Goal: Task Accomplishment & Management: Use online tool/utility

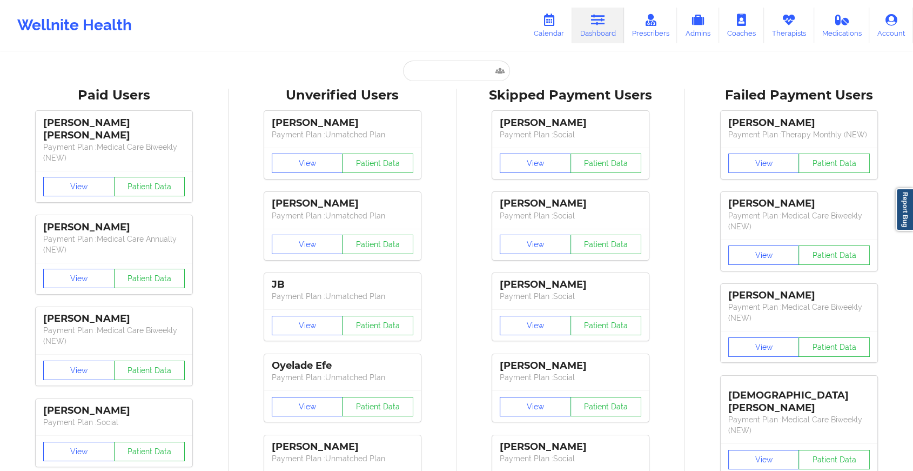
type input "[EMAIL_ADDRESS][DOMAIN_NAME]"
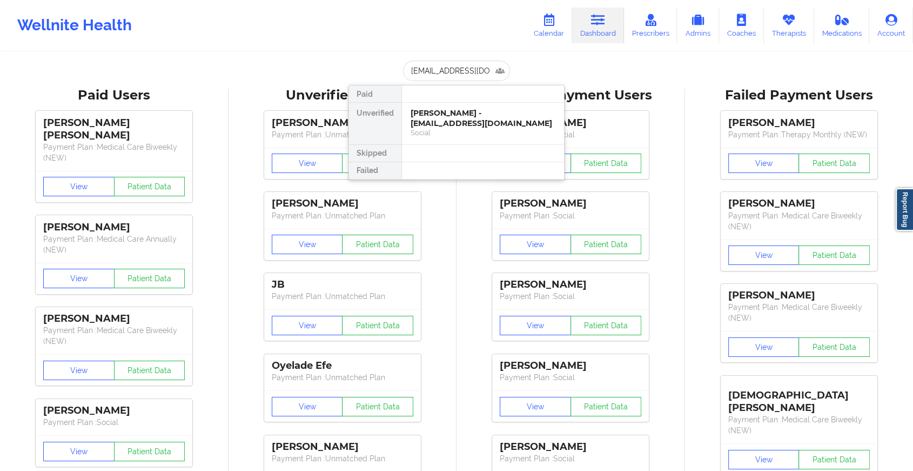
click at [467, 107] on div "[PERSON_NAME] - [EMAIL_ADDRESS][DOMAIN_NAME] Social" at bounding box center [483, 124] width 162 height 42
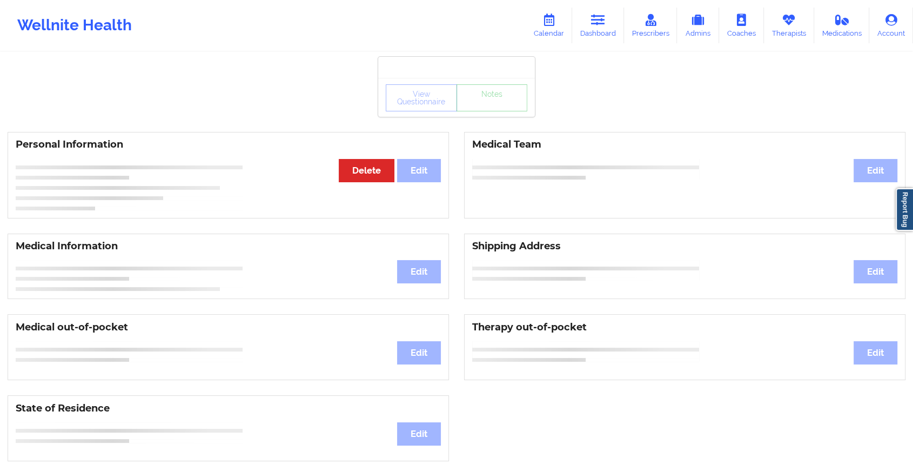
click at [491, 116] on div "View Questionnaire Notes" at bounding box center [456, 97] width 157 height 39
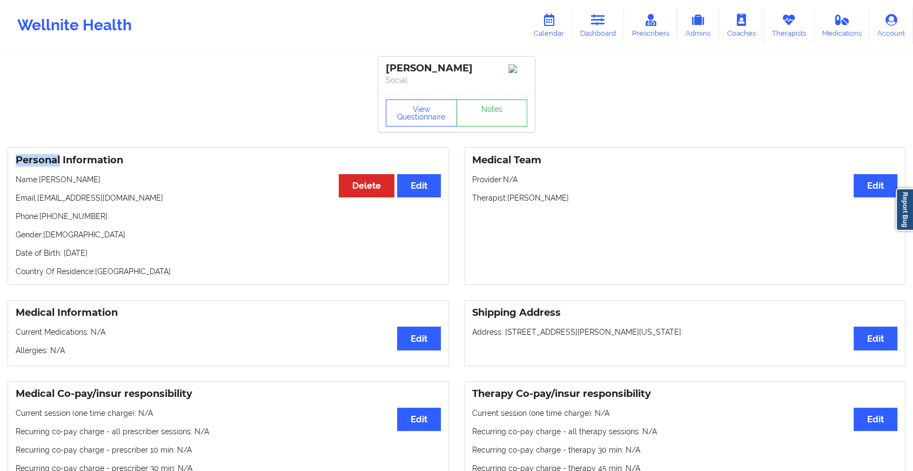
click at [491, 116] on div "View Questionnaire Notes" at bounding box center [456, 112] width 157 height 39
click at [491, 116] on link "Notes" at bounding box center [492, 112] width 71 height 27
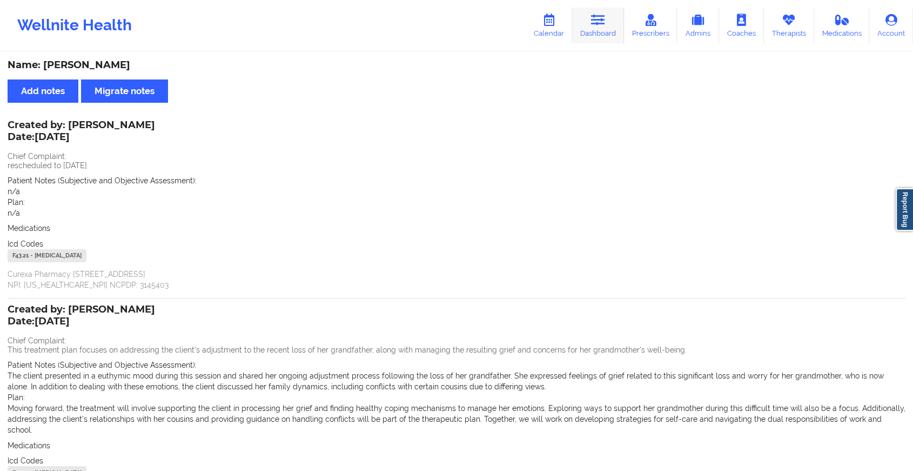
click at [600, 14] on icon at bounding box center [598, 20] width 14 height 12
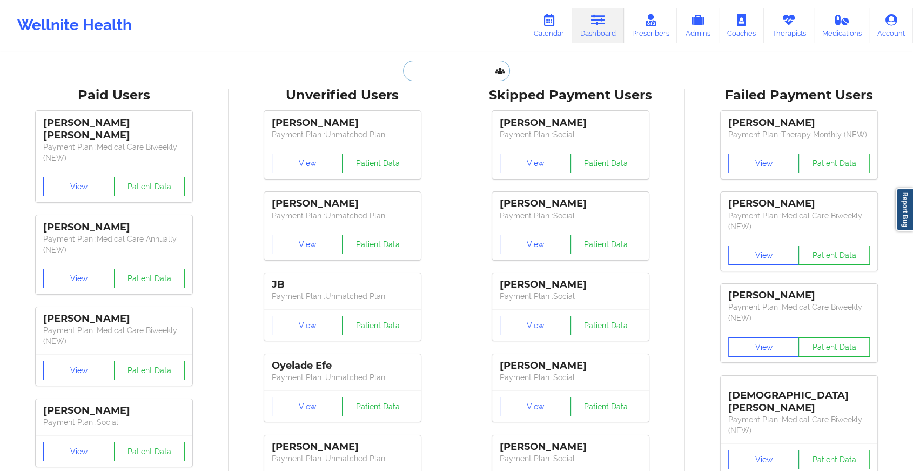
click at [432, 77] on input "text" at bounding box center [456, 71] width 107 height 21
paste input "[EMAIL_ADDRESS][DOMAIN_NAME]"
type input "[EMAIL_ADDRESS][DOMAIN_NAME]"
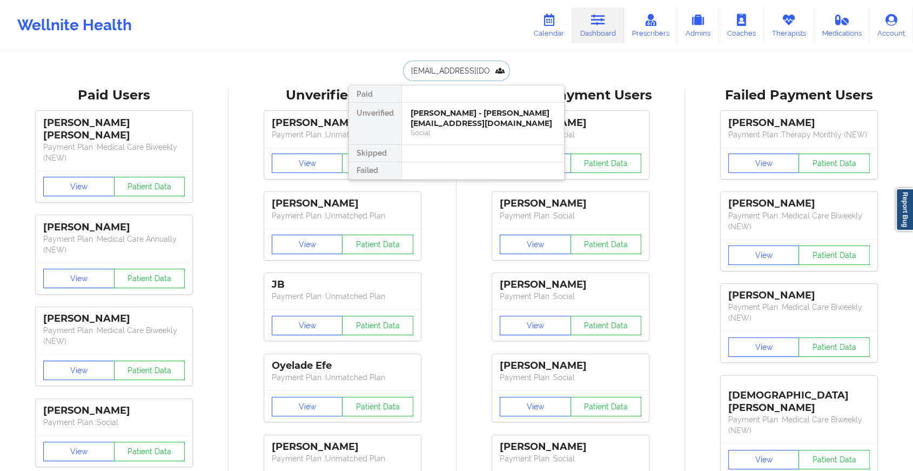
click at [448, 109] on div "[PERSON_NAME] - [PERSON_NAME][EMAIL_ADDRESS][DOMAIN_NAME]" at bounding box center [483, 118] width 145 height 20
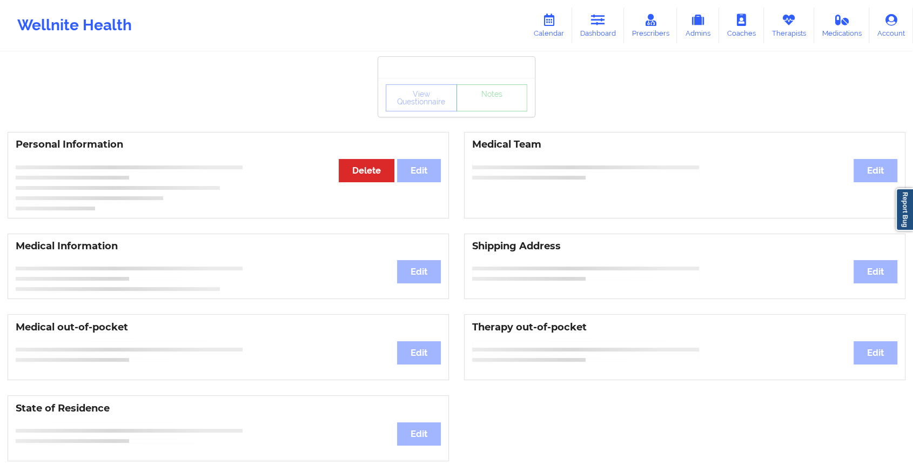
click at [501, 112] on div "View Questionnaire Notes" at bounding box center [456, 97] width 157 height 39
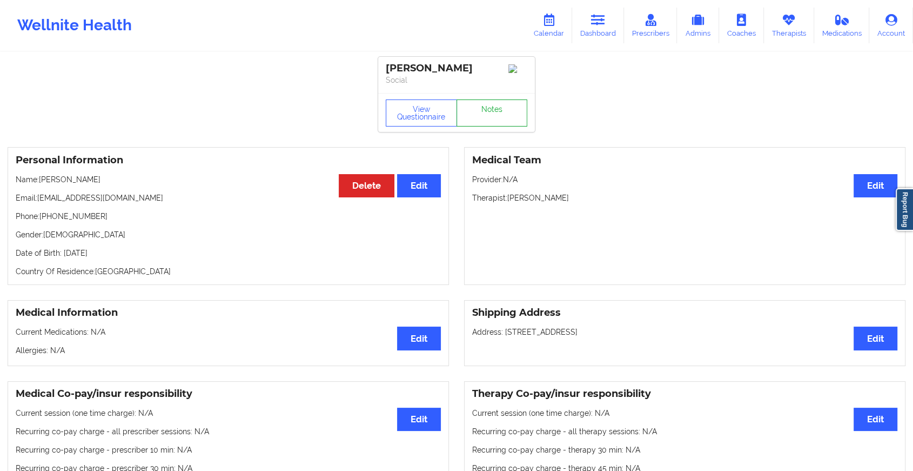
click at [501, 112] on link "Notes" at bounding box center [492, 112] width 71 height 27
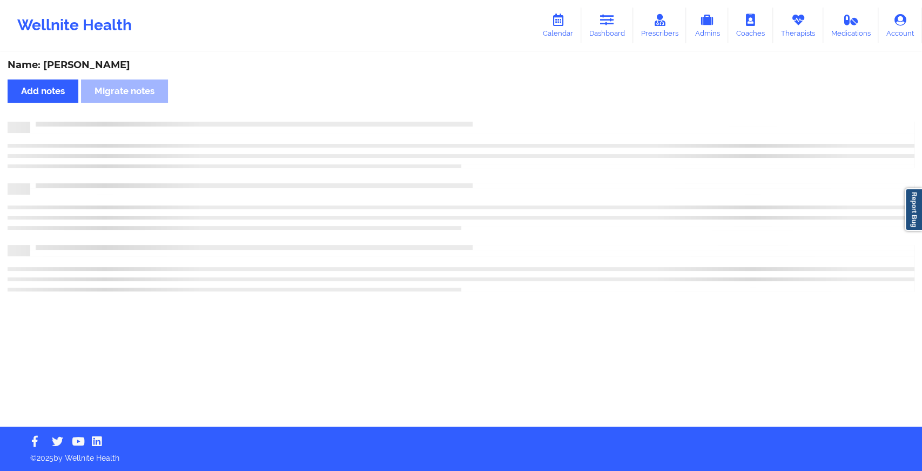
click at [612, 189] on div "Name: [PERSON_NAME] notes Migrate notes" at bounding box center [461, 239] width 922 height 373
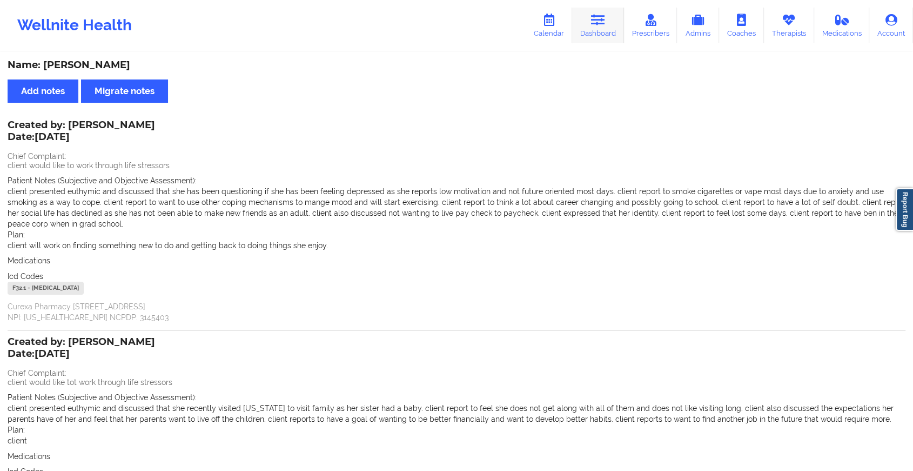
click at [597, 16] on icon at bounding box center [598, 20] width 14 height 12
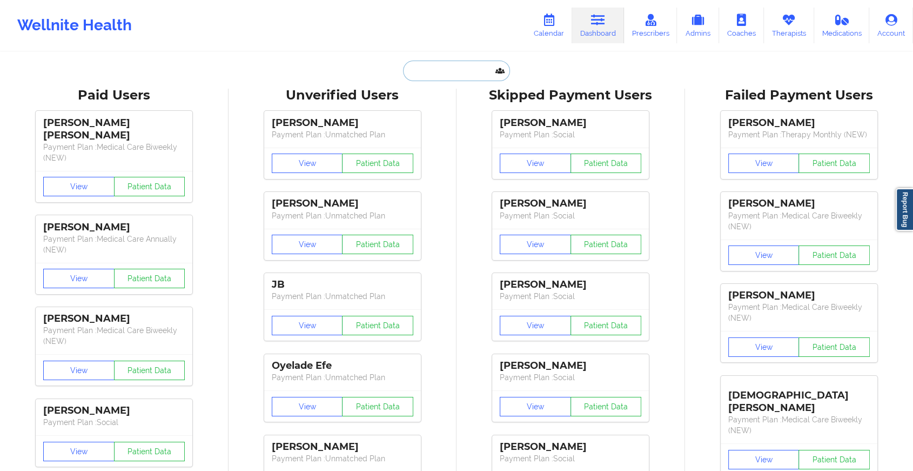
click at [448, 71] on input "text" at bounding box center [456, 71] width 107 height 21
paste input "[EMAIL_ADDRESS][DOMAIN_NAME]"
type input "[EMAIL_ADDRESS][DOMAIN_NAME]"
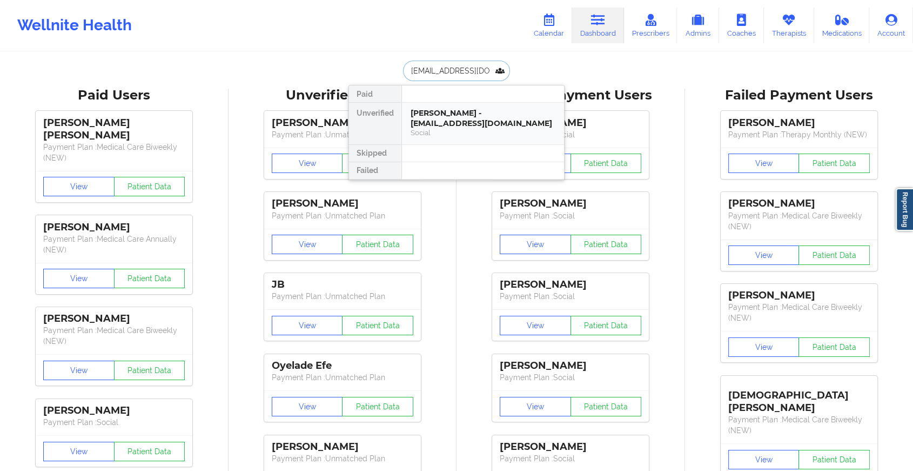
click at [458, 128] on div "Social" at bounding box center [483, 132] width 145 height 9
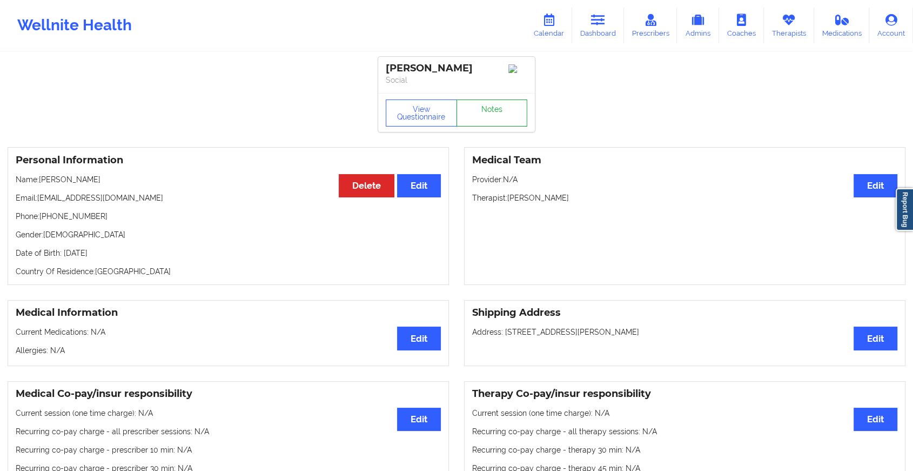
click at [487, 111] on link "Notes" at bounding box center [492, 112] width 71 height 27
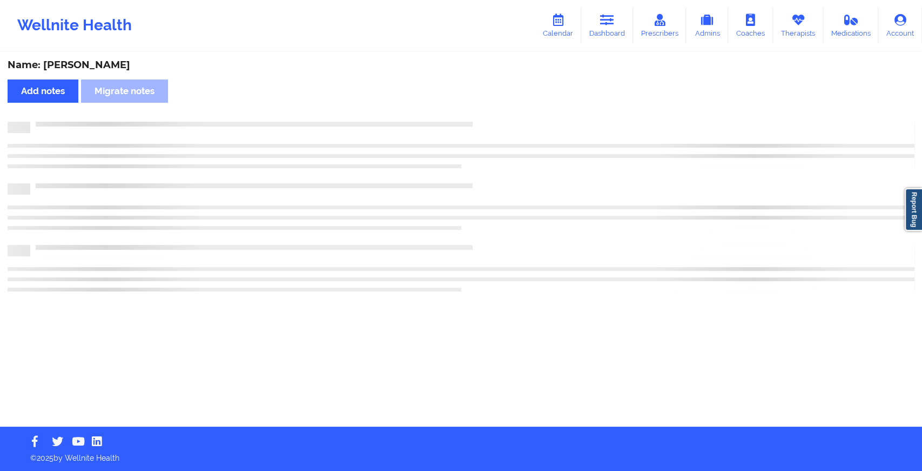
click at [487, 111] on div "Name: [PERSON_NAME] Add notes Migrate notes" at bounding box center [461, 239] width 922 height 373
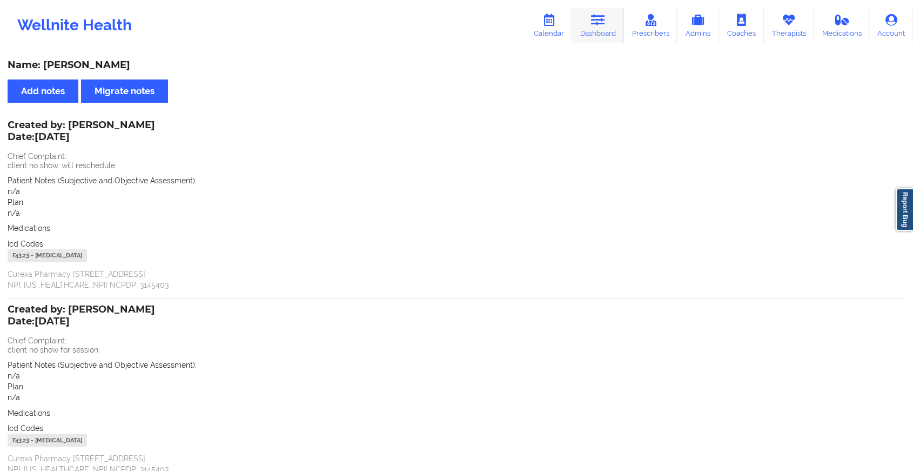
click at [609, 24] on link "Dashboard" at bounding box center [598, 26] width 52 height 36
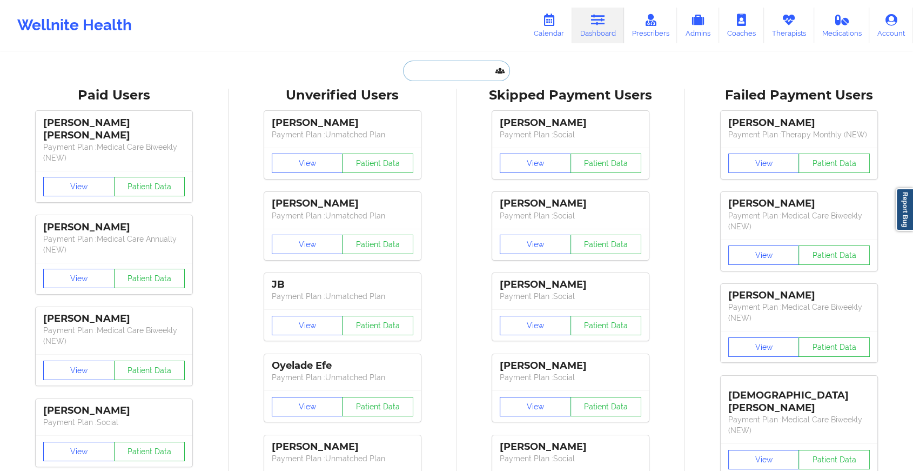
click at [445, 75] on input "text" at bounding box center [456, 71] width 107 height 21
paste input "[EMAIL_ADDRESS][DOMAIN_NAME]"
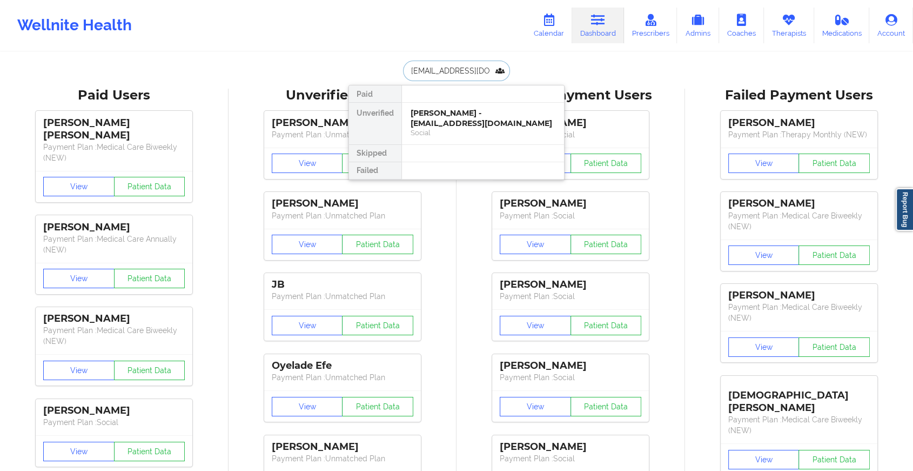
type input "[EMAIL_ADDRESS][DOMAIN_NAME]"
click at [464, 76] on input "[EMAIL_ADDRESS][DOMAIN_NAME]" at bounding box center [456, 71] width 107 height 21
click at [470, 108] on div "[PERSON_NAME] - [EMAIL_ADDRESS][DOMAIN_NAME]" at bounding box center [483, 118] width 145 height 20
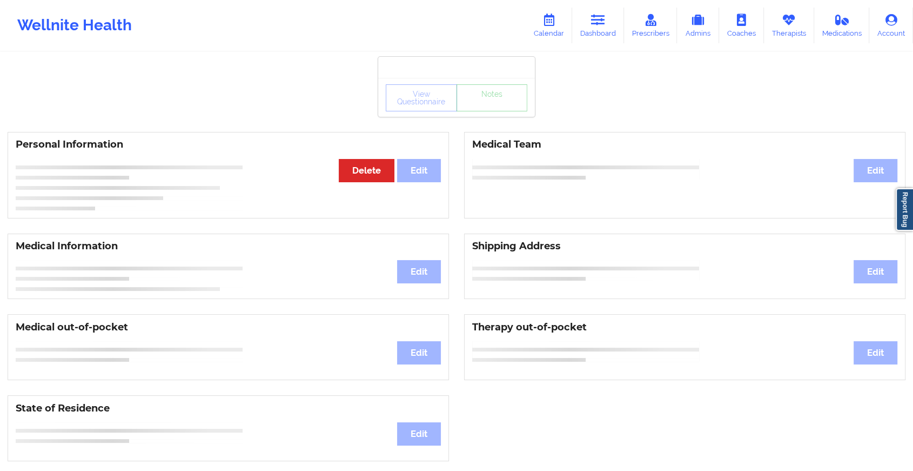
click at [494, 118] on div "View Questionnaire Notes Personal Information Edit Delete Medical Team Edit Med…" at bounding box center [456, 456] width 913 height 912
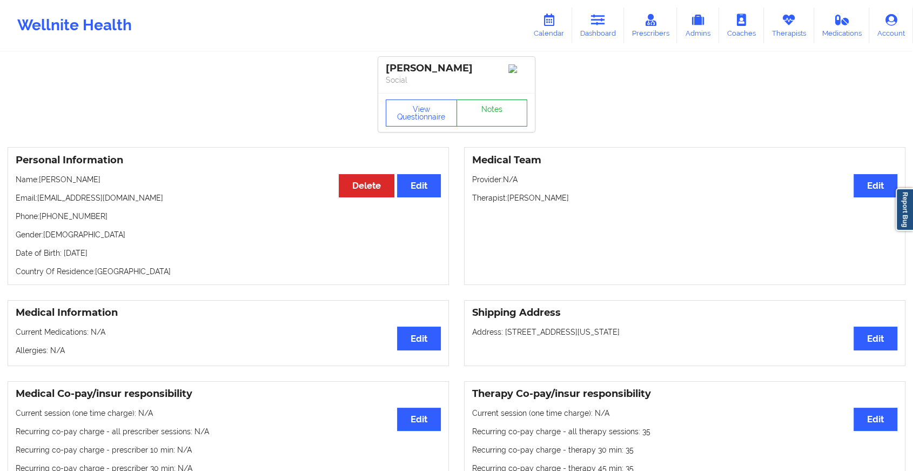
click at [494, 118] on link "Notes" at bounding box center [492, 112] width 71 height 27
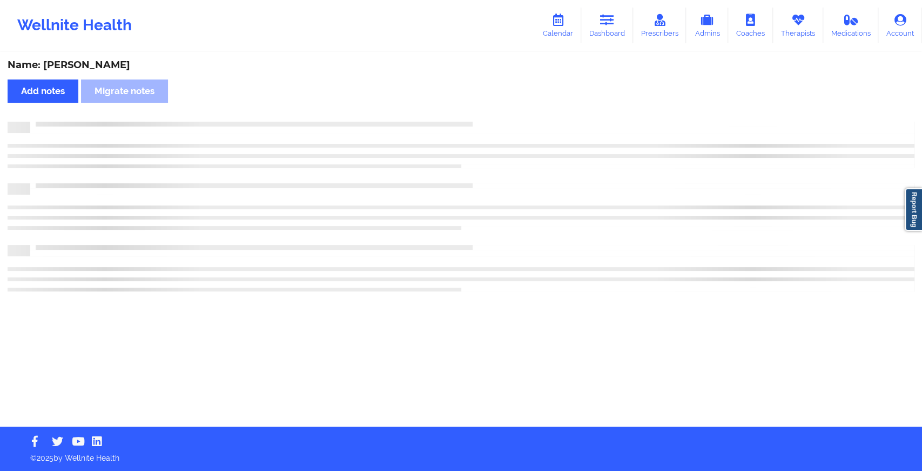
click at [494, 118] on div "Name: [PERSON_NAME] Add notes [PERSON_NAME] notes" at bounding box center [461, 239] width 922 height 373
